Goal: Transaction & Acquisition: Purchase product/service

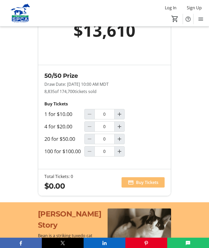
scroll to position [449, 0]
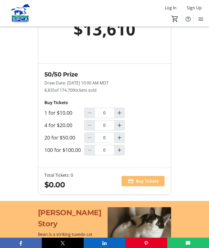
click at [118, 141] on mat-icon "Increment by one" at bounding box center [120, 138] width 6 height 6
type input "1"
click at [138, 184] on span "Buy Tickets" at bounding box center [147, 181] width 22 height 6
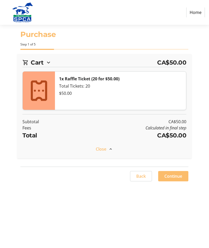
select select "CA"
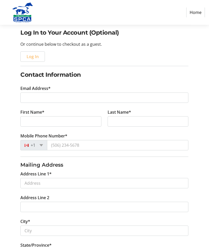
scroll to position [58, 0]
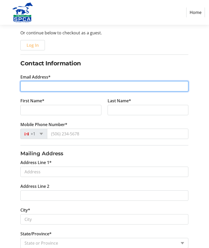
click at [30, 86] on input "Email Address*" at bounding box center [104, 86] width 168 height 10
type input "[EMAIL_ADDRESS][DOMAIN_NAME]"
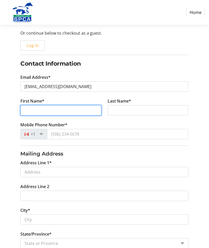
type input "[PERSON_NAME]"
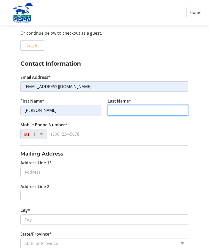
type input "[PERSON_NAME]"
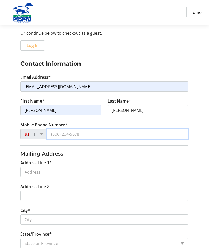
type input "[PHONE_NUMBER]"
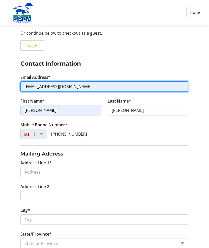
scroll to position [59, 0]
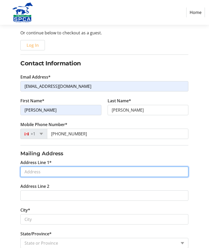
type input "Box 674"
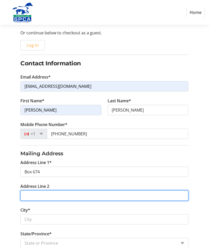
type input "[STREET_ADDRESS]"
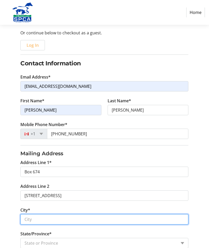
type input "Mannville"
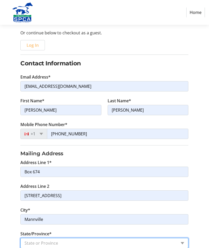
select select "AB"
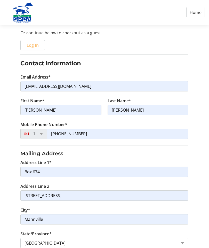
type input "T0B 2W0"
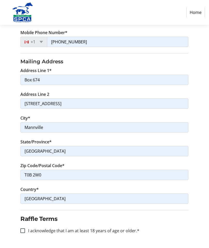
scroll to position [171, 0]
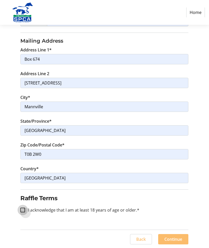
click at [24, 210] on input "I acknowledge that I am at least 18 years of age or older.*" at bounding box center [22, 210] width 5 height 5
checkbox input "true"
click at [177, 239] on span "Continue" at bounding box center [174, 239] width 18 height 6
